Goal: Task Accomplishment & Management: Manage account settings

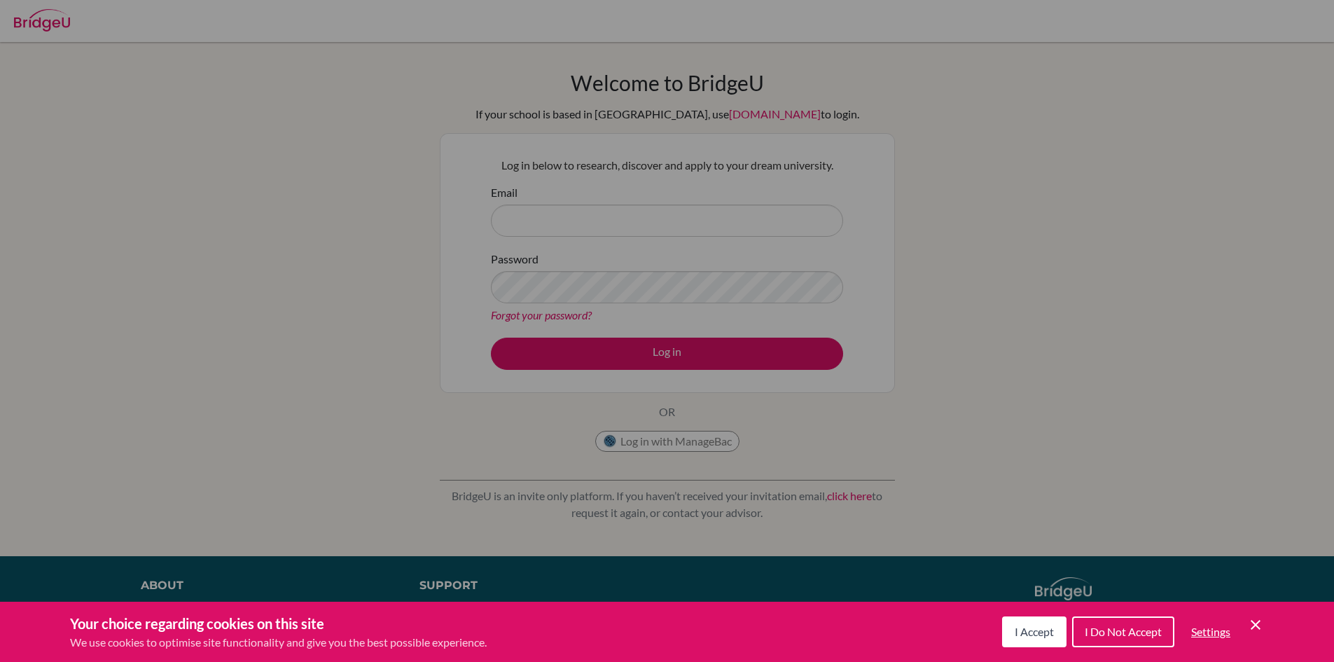
click at [1028, 629] on span "I Accept" at bounding box center [1034, 631] width 39 height 13
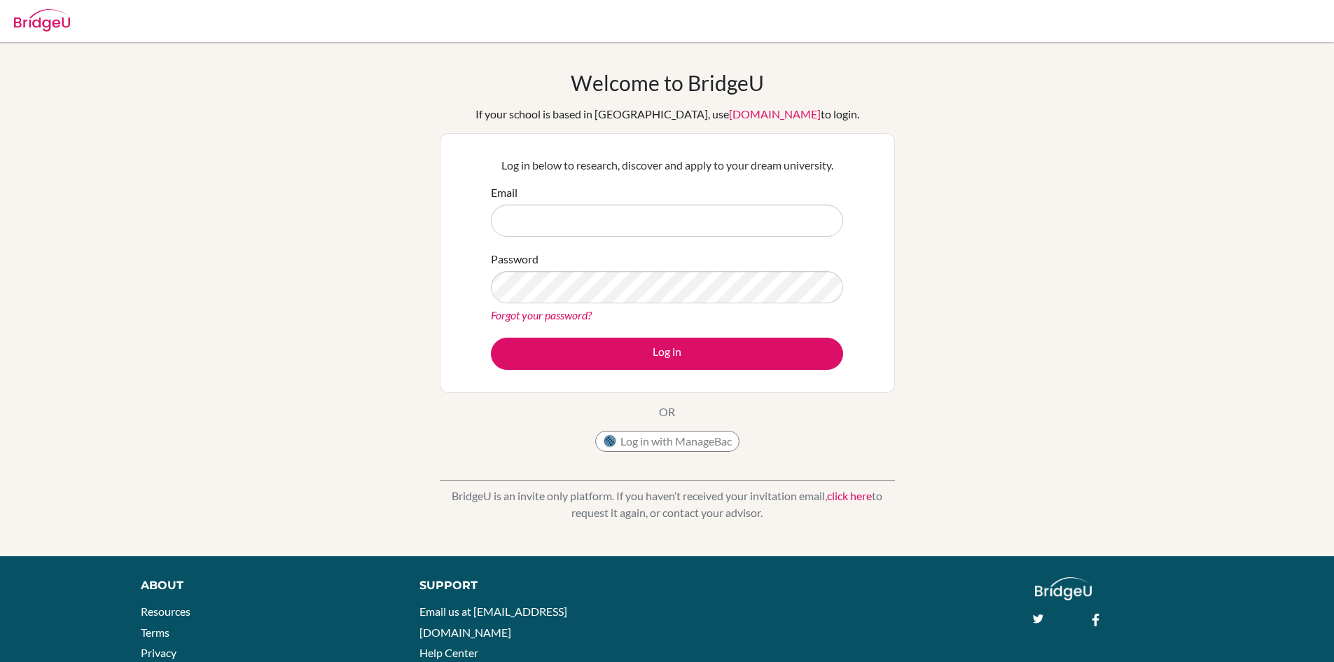
click at [592, 239] on form "Email Password Forgot your password? Log in" at bounding box center [667, 277] width 352 height 186
click at [585, 204] on input "Email" at bounding box center [667, 220] width 352 height 32
type input "maira6883@vivekhighschool.onmicrosoft.com"
click at [515, 319] on link "Forgot your password?" at bounding box center [541, 314] width 101 height 13
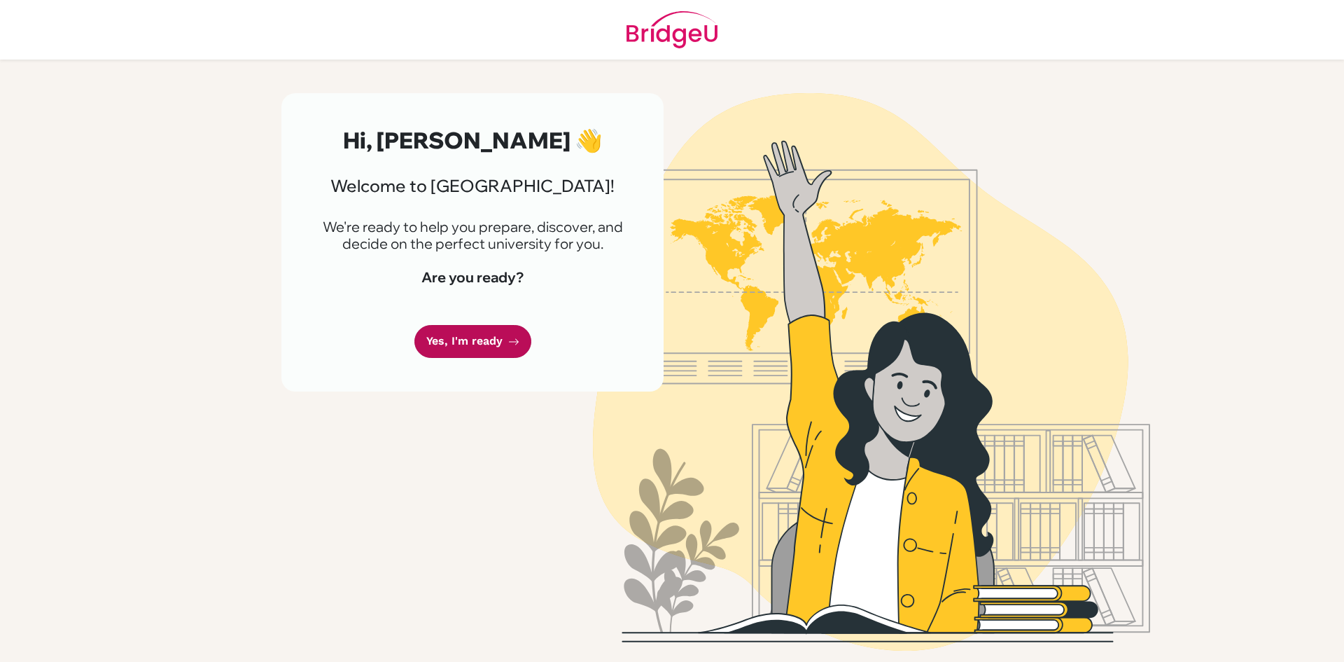
click at [489, 342] on link "Yes, I'm ready" at bounding box center [473, 341] width 117 height 33
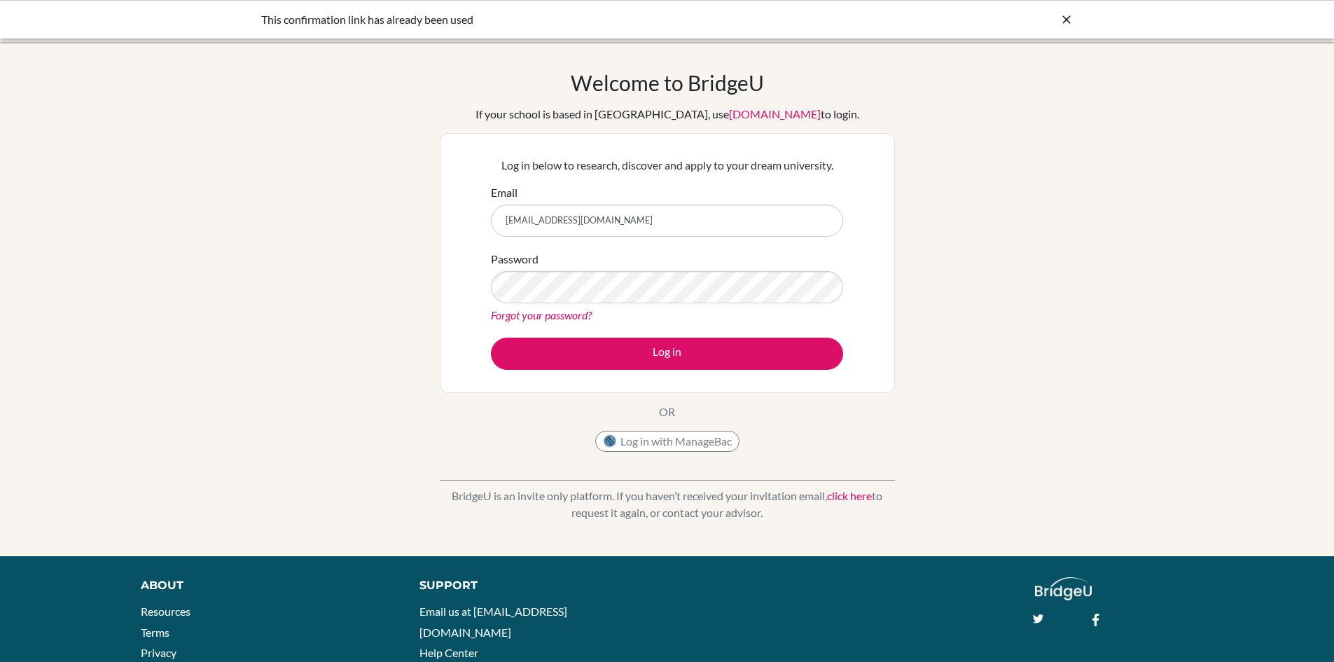
type input "[EMAIL_ADDRESS][DOMAIN_NAME]"
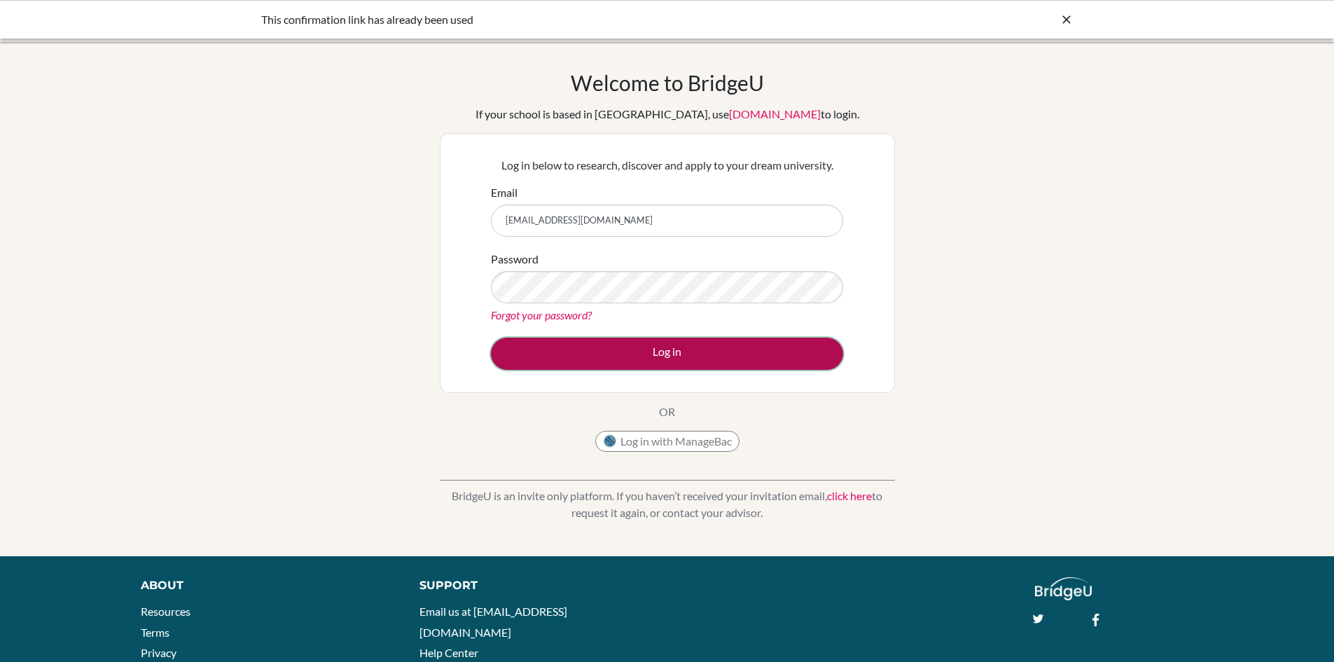
click at [650, 360] on button "Log in" at bounding box center [667, 353] width 352 height 32
click at [585, 353] on button "Log in" at bounding box center [667, 353] width 352 height 32
click at [584, 350] on button "Log in" at bounding box center [667, 353] width 352 height 32
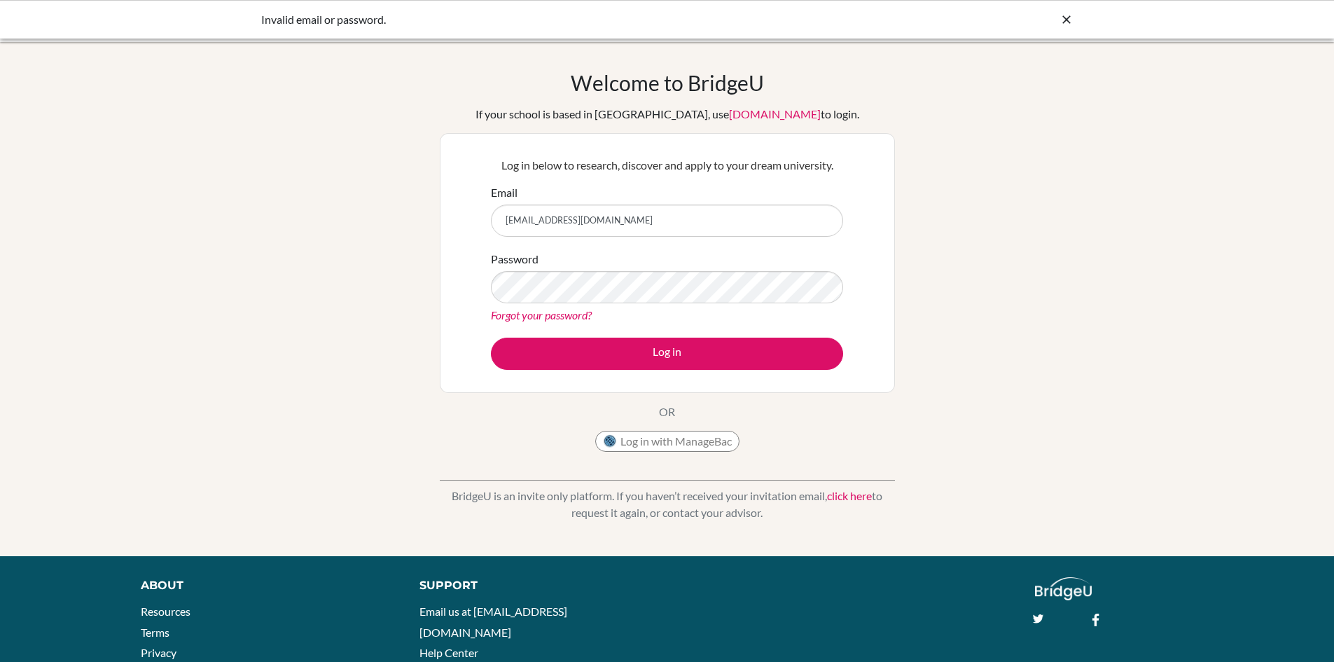
click at [558, 312] on link "Forgot your password?" at bounding box center [541, 314] width 101 height 13
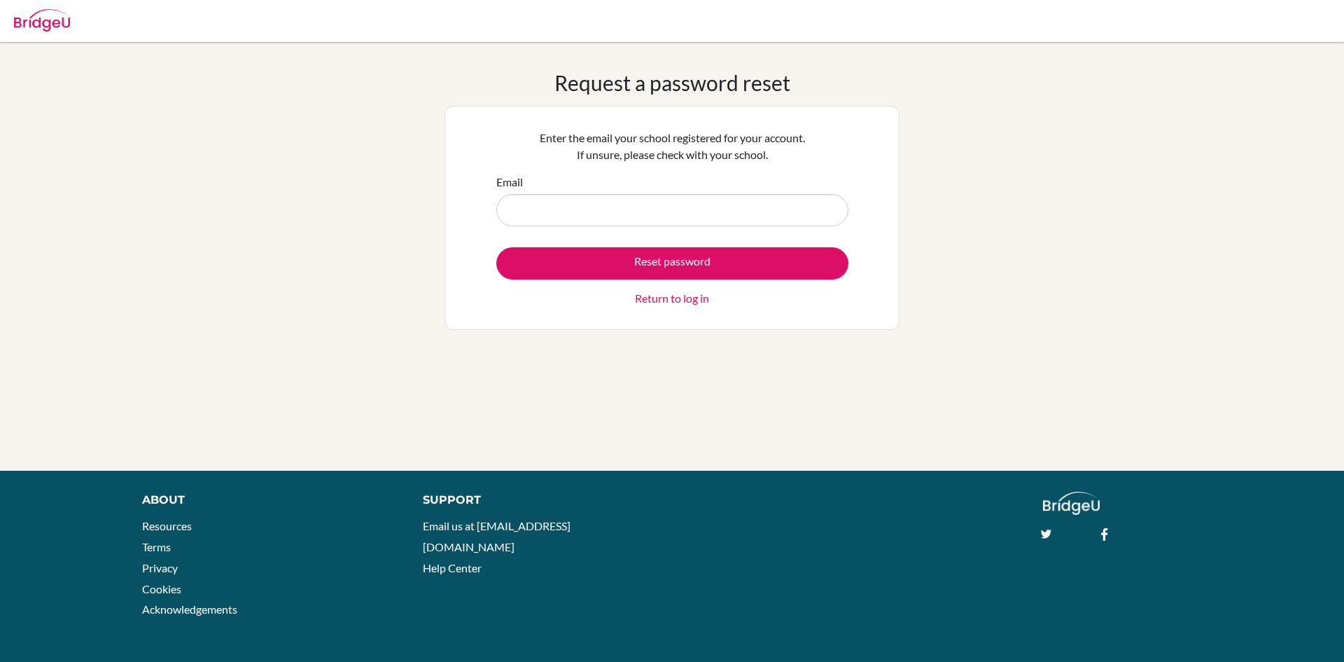
click at [649, 210] on input "Email" at bounding box center [672, 210] width 352 height 32
type input "[EMAIL_ADDRESS][DOMAIN_NAME]"
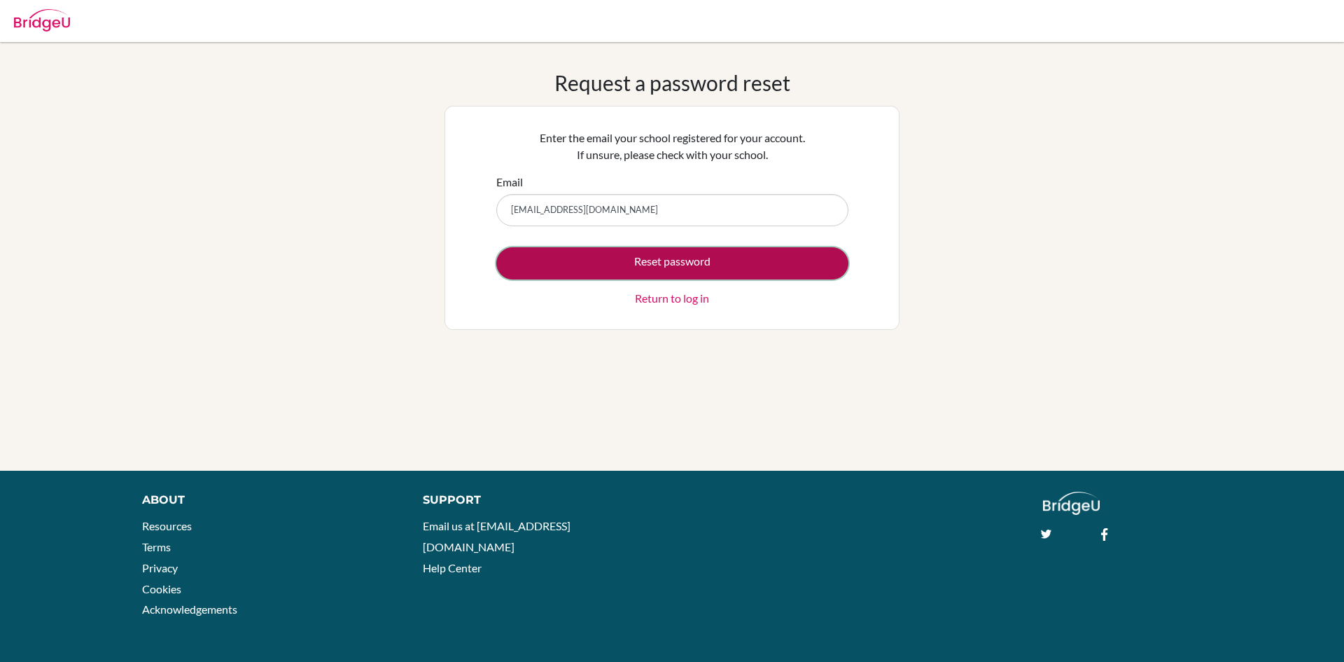
click at [656, 256] on button "Reset password" at bounding box center [672, 263] width 352 height 32
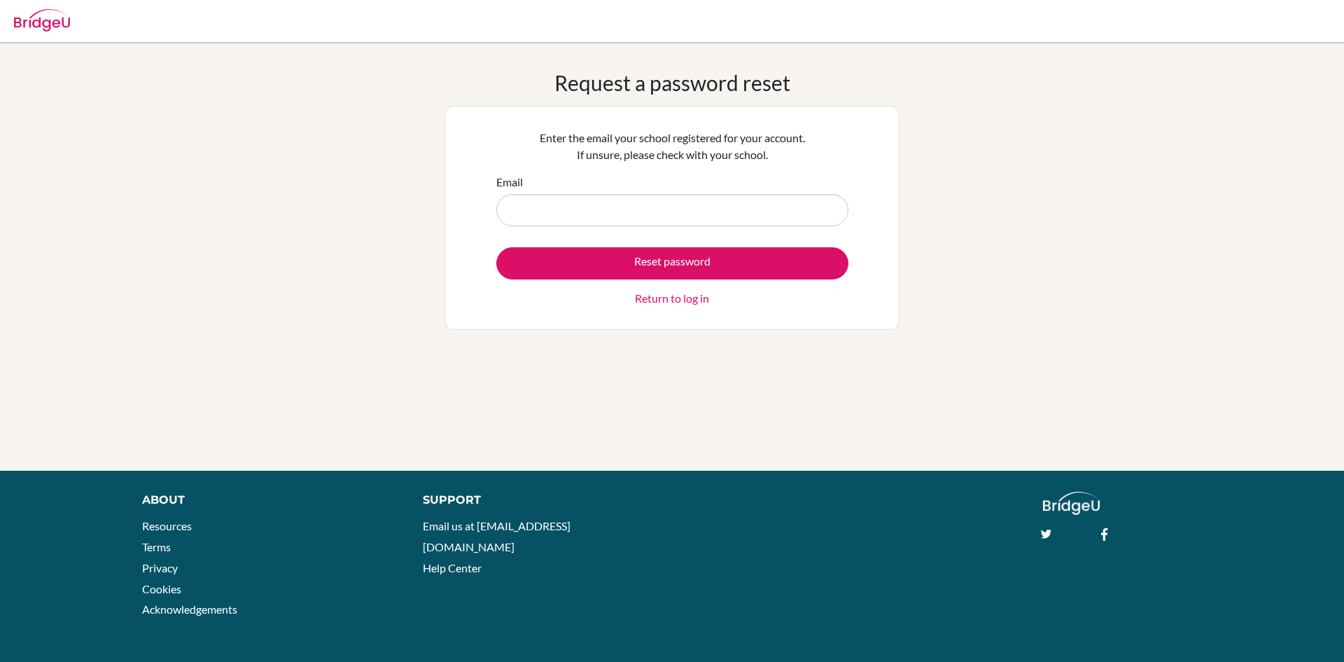
click at [535, 206] on input "Email" at bounding box center [672, 210] width 352 height 32
type input "[EMAIL_ADDRESS][DOMAIN_NAME]"
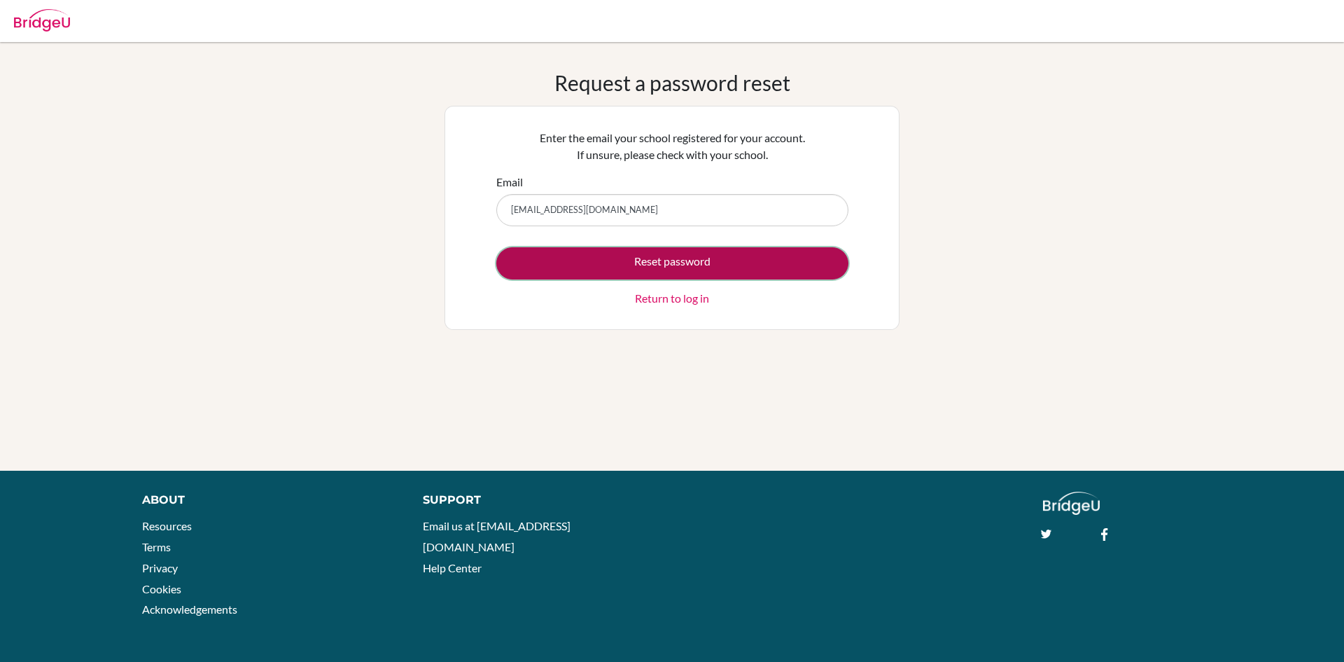
click at [698, 258] on button "Reset password" at bounding box center [672, 263] width 352 height 32
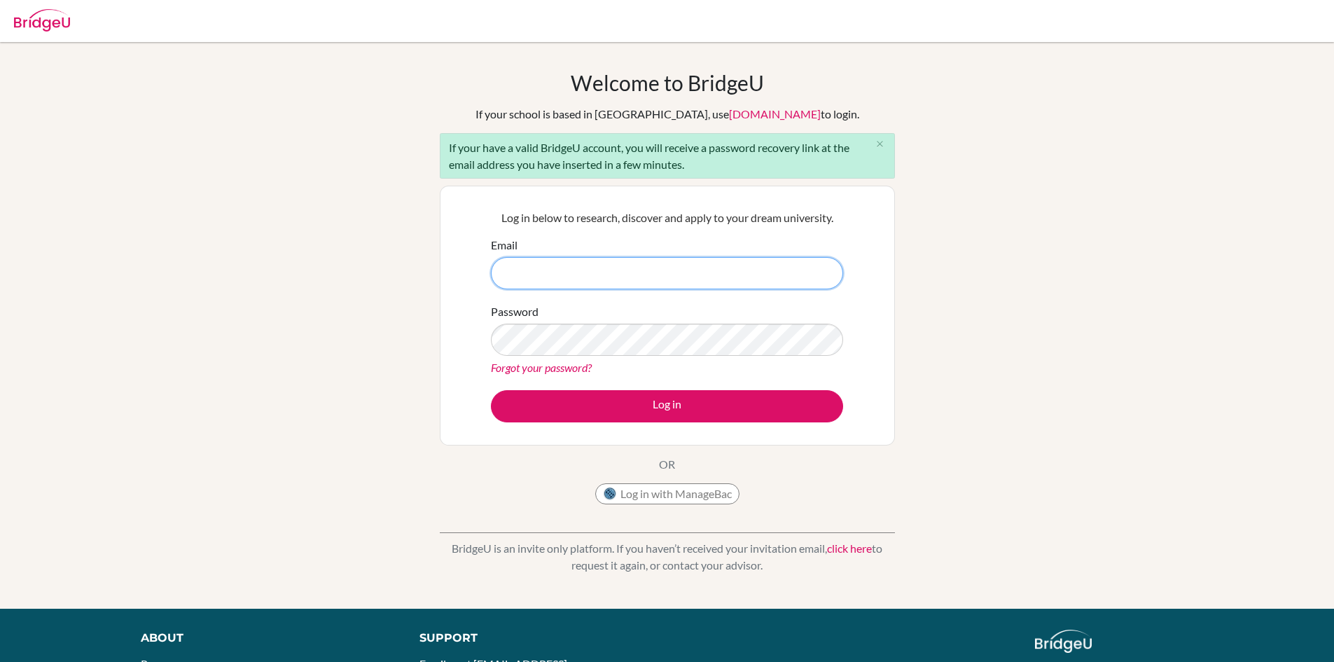
click at [524, 283] on input "Email" at bounding box center [667, 273] width 352 height 32
click at [644, 274] on input "[EMAIL_ADDRESS][DOMAIN_NAME]" at bounding box center [667, 273] width 352 height 32
type input "maira6883@vivekhighschool.onmicrsoft.com"
click at [543, 368] on link "Forgot your password?" at bounding box center [541, 367] width 101 height 13
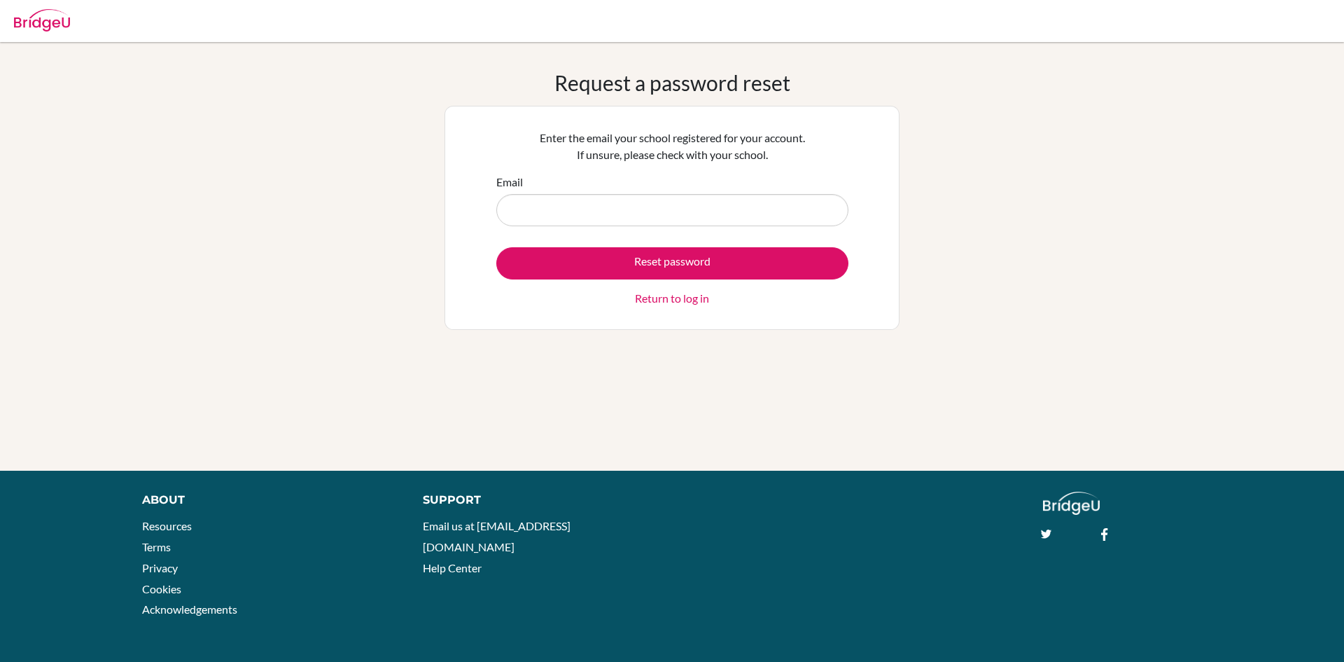
click at [537, 210] on input "Email" at bounding box center [672, 210] width 352 height 32
click at [650, 212] on input "[EMAIL_ADDRESS][DOMAIN_NAME]" at bounding box center [672, 210] width 352 height 32
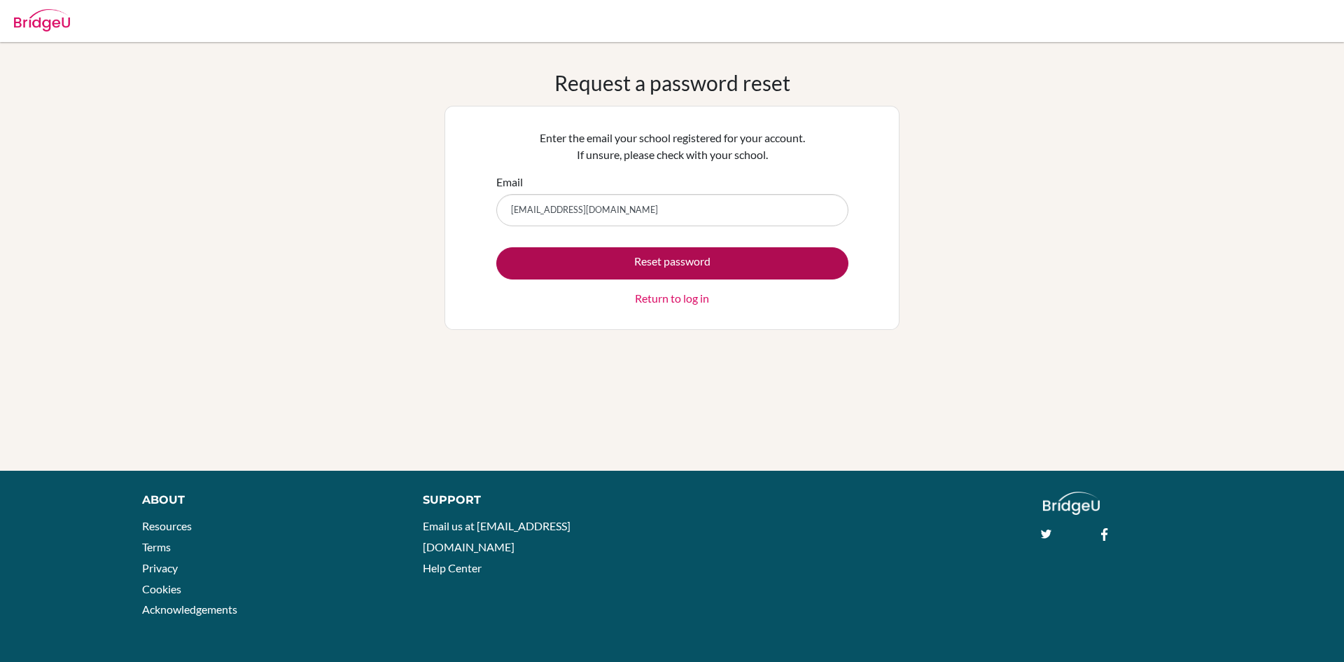
type input "maira6883@vivekhighschool.onmicrsoft.com"
click at [641, 262] on button "Reset password" at bounding box center [672, 263] width 352 height 32
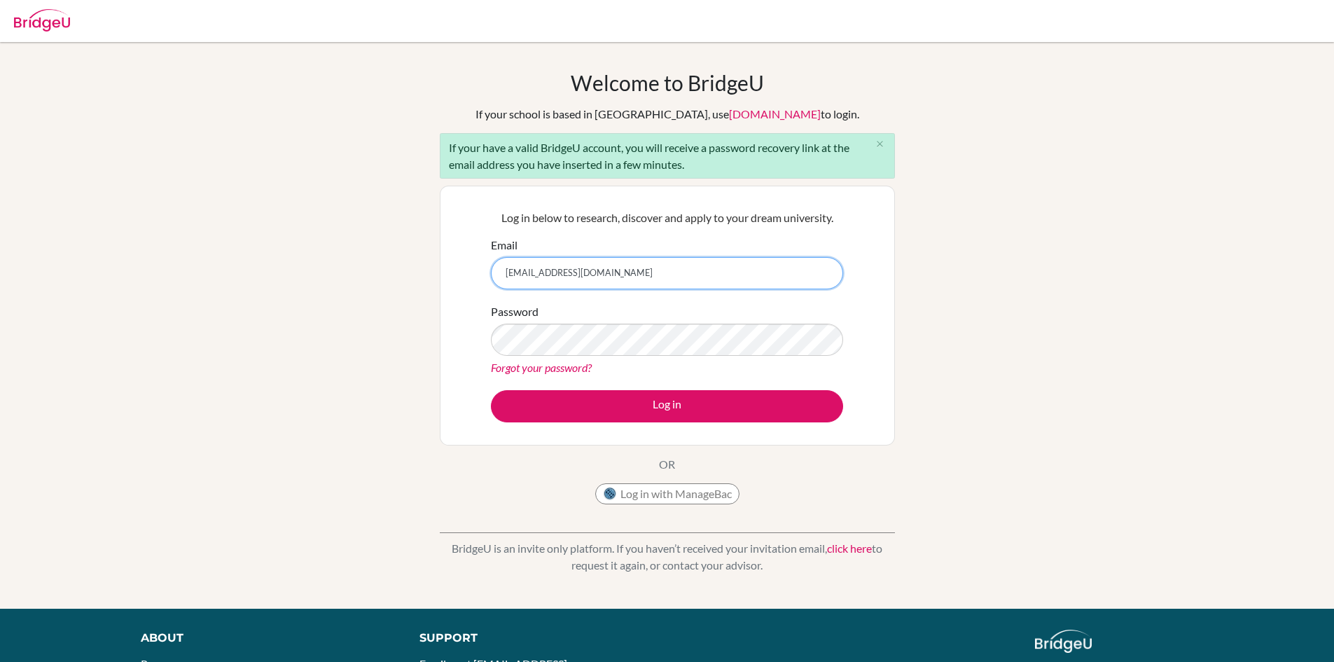
type input "[EMAIL_ADDRESS][DOMAIN_NAME]"
click at [553, 369] on link "Forgot your password?" at bounding box center [541, 367] width 101 height 13
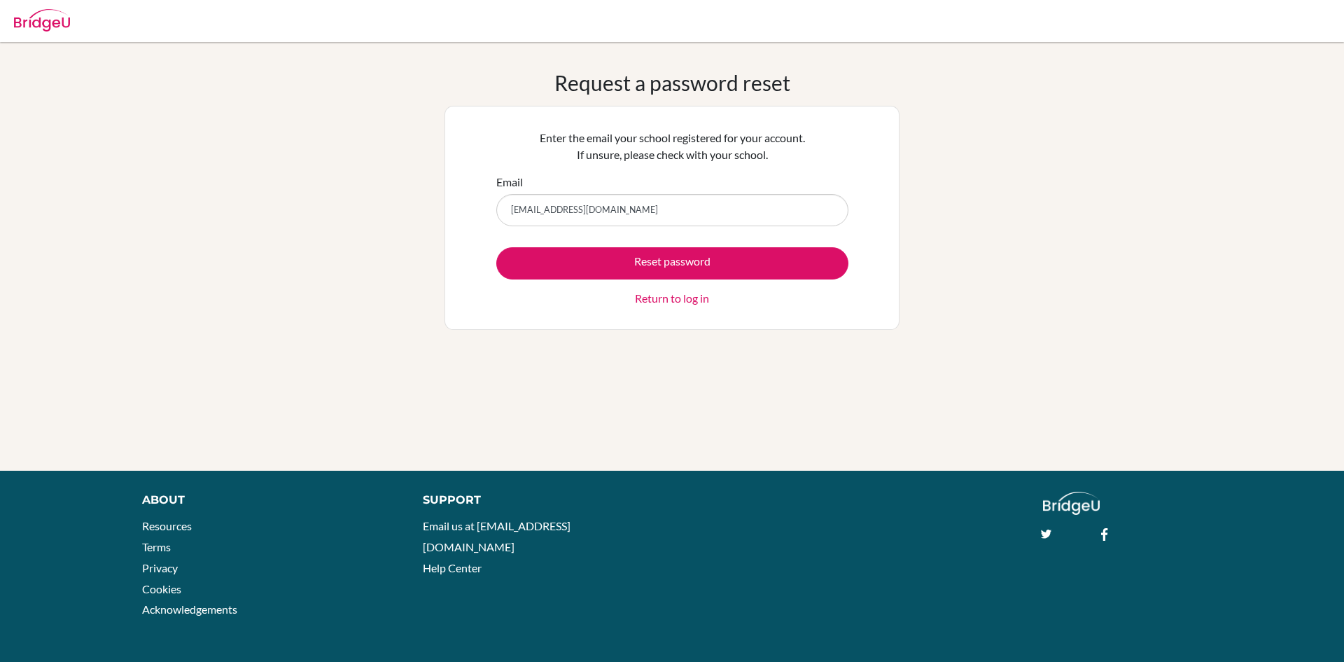
click at [686, 209] on input "[EMAIL_ADDRESS][DOMAIN_NAME]" at bounding box center [672, 210] width 352 height 32
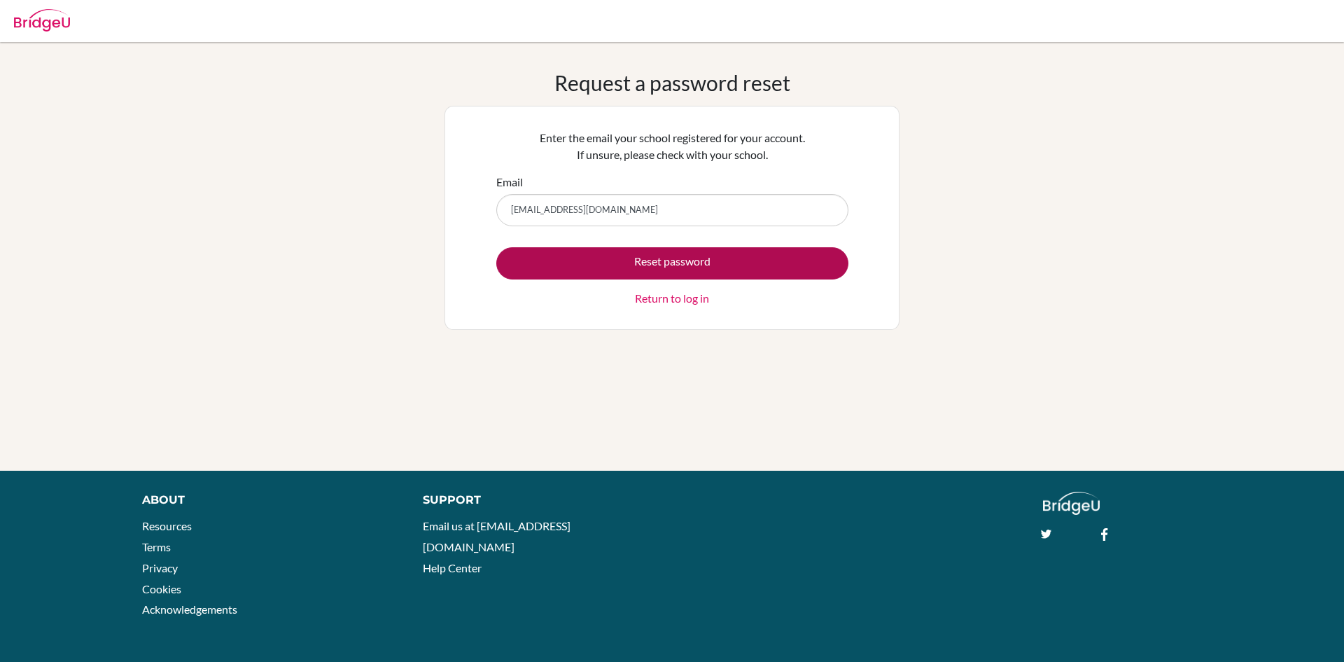
type input "[EMAIL_ADDRESS][DOMAIN_NAME]"
click at [630, 268] on button "Reset password" at bounding box center [672, 263] width 352 height 32
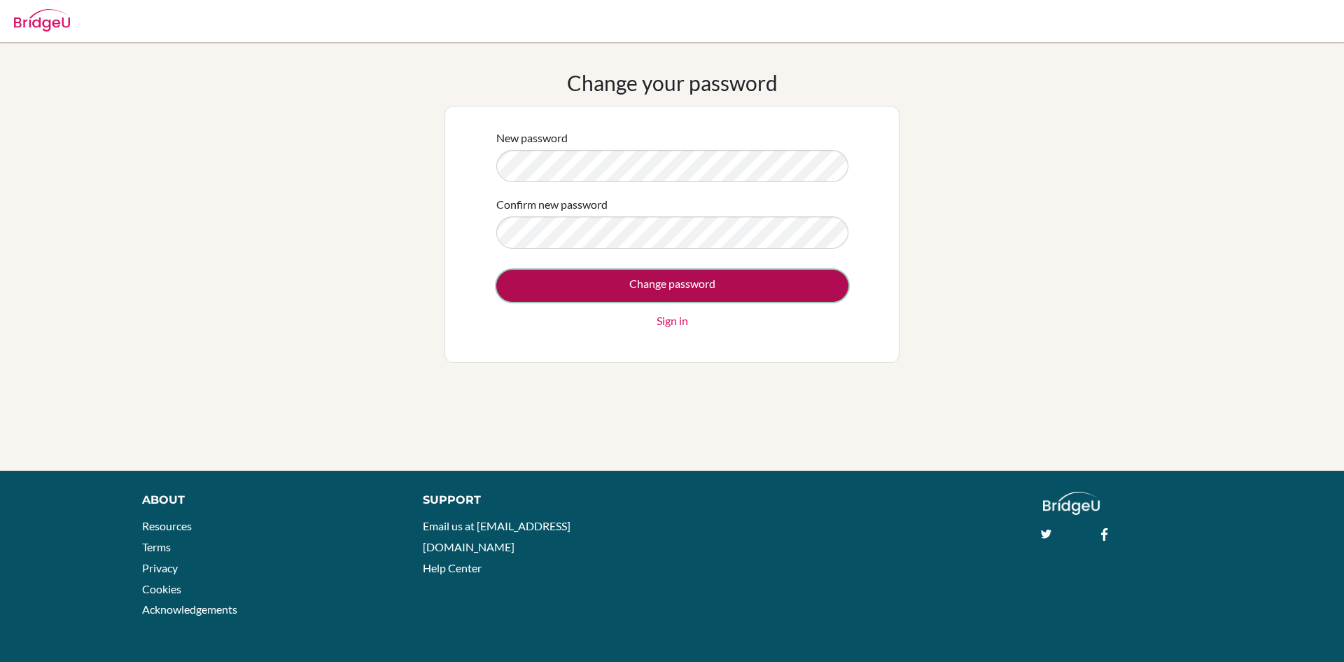
click at [671, 277] on input "Change password" at bounding box center [672, 286] width 352 height 32
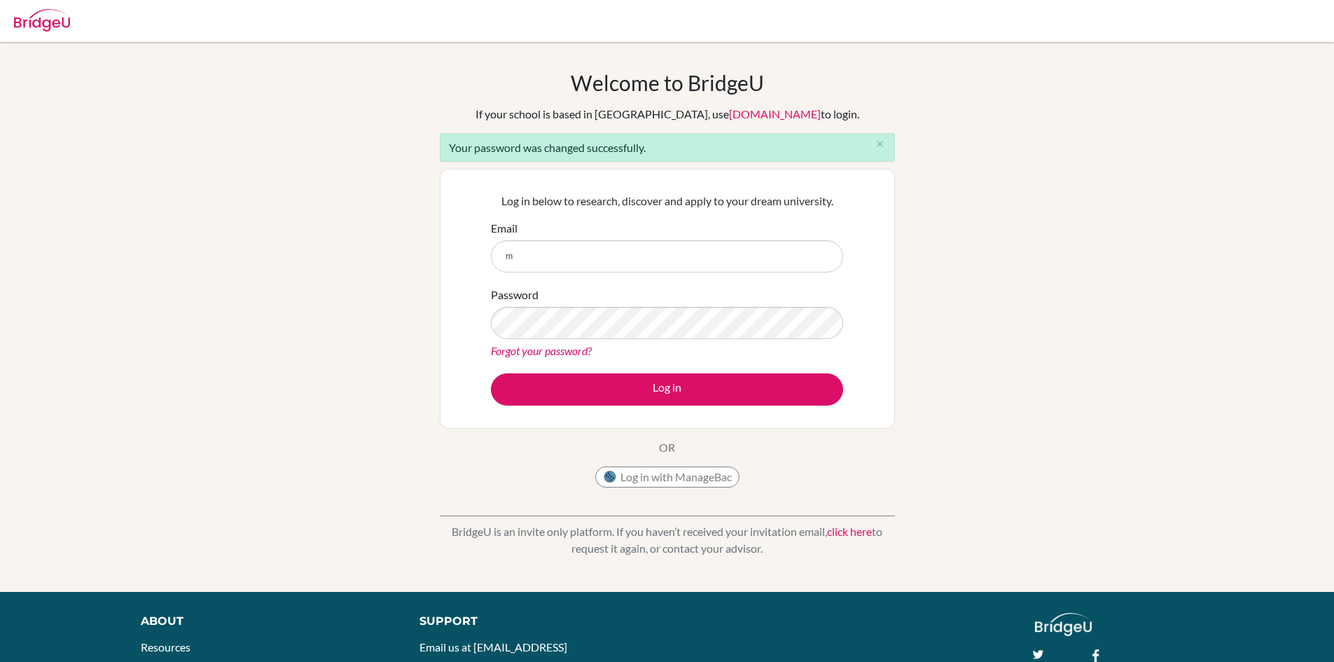
type input "[EMAIL_ADDRESS][DOMAIN_NAME]"
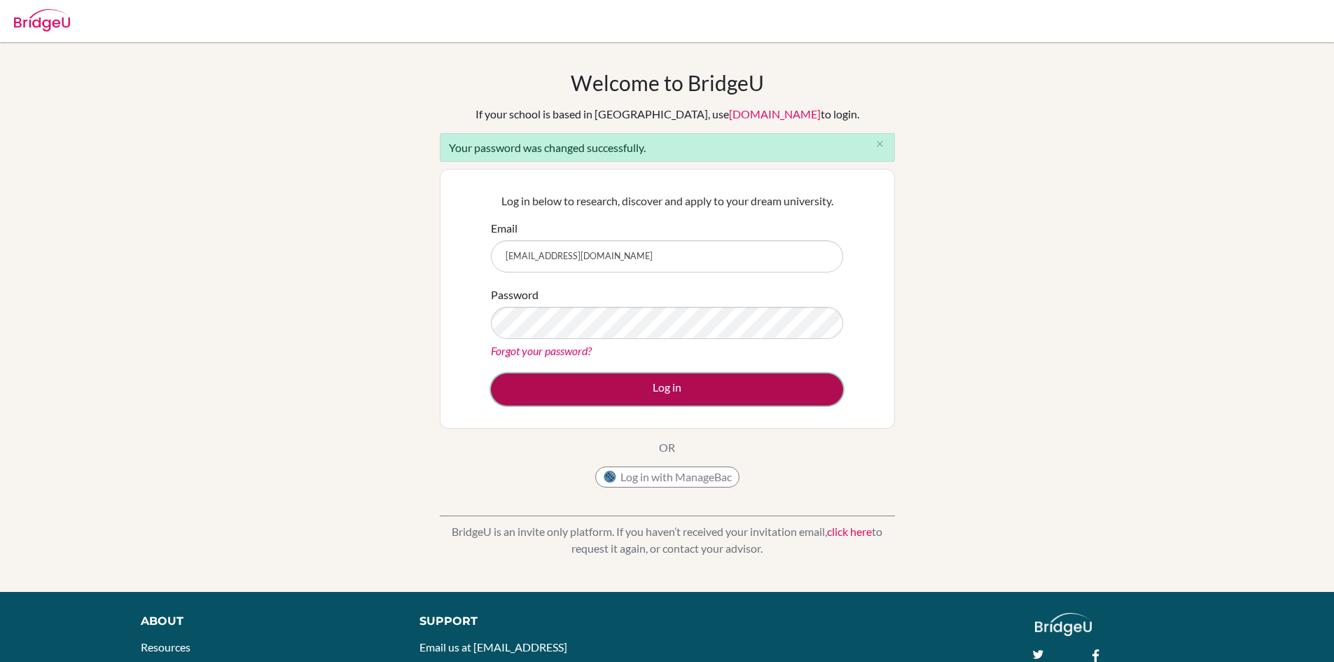
click at [697, 391] on button "Log in" at bounding box center [667, 389] width 352 height 32
